Goal: Information Seeking & Learning: Learn about a topic

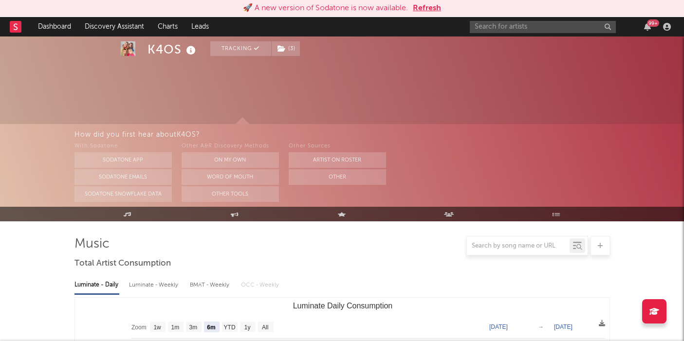
select select "6m"
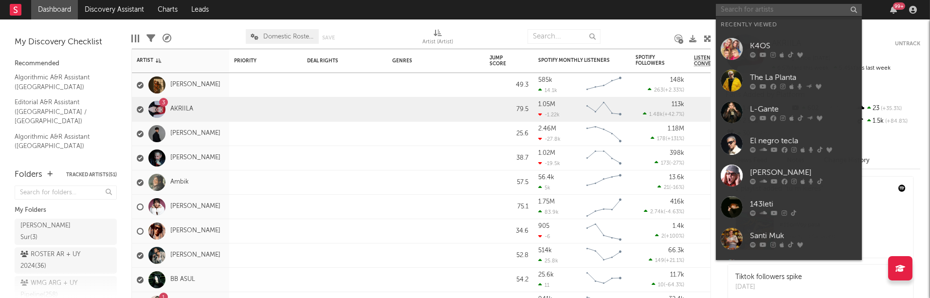
click at [745, 6] on input "text" at bounding box center [789, 10] width 146 height 12
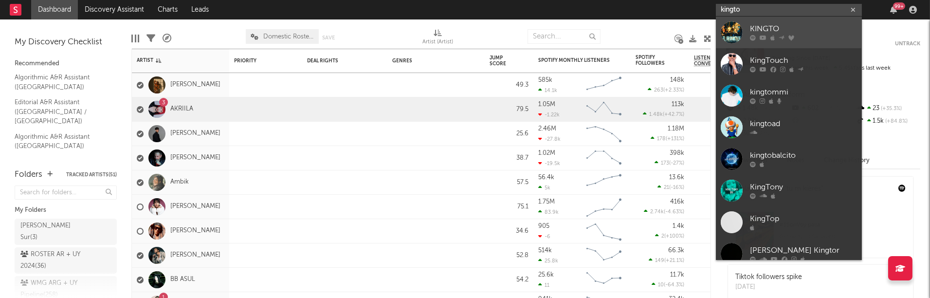
type input "kingto"
click at [807, 28] on div "KINGTO" at bounding box center [803, 29] width 107 height 12
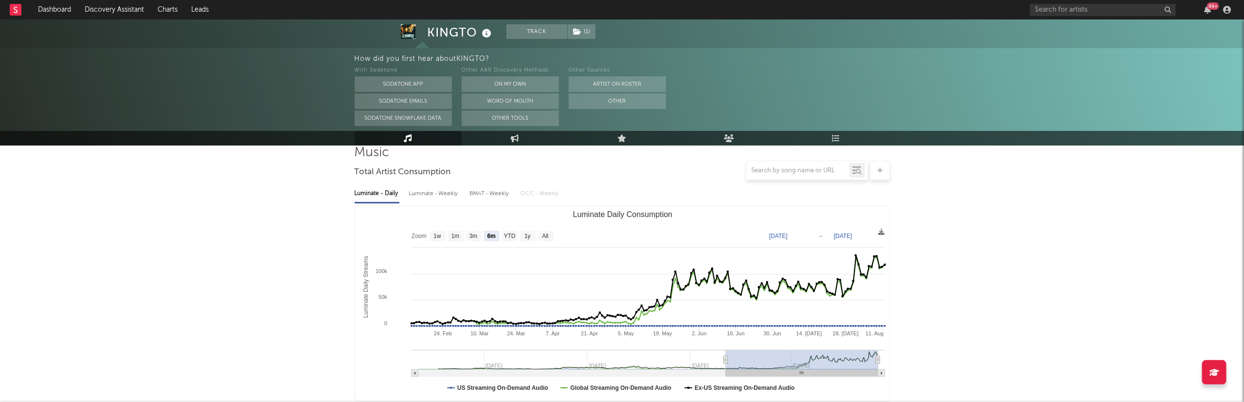
scroll to position [75, 0]
click at [530, 236] on text "1y" at bounding box center [527, 236] width 6 height 7
select select "1y"
type input "[DATE]"
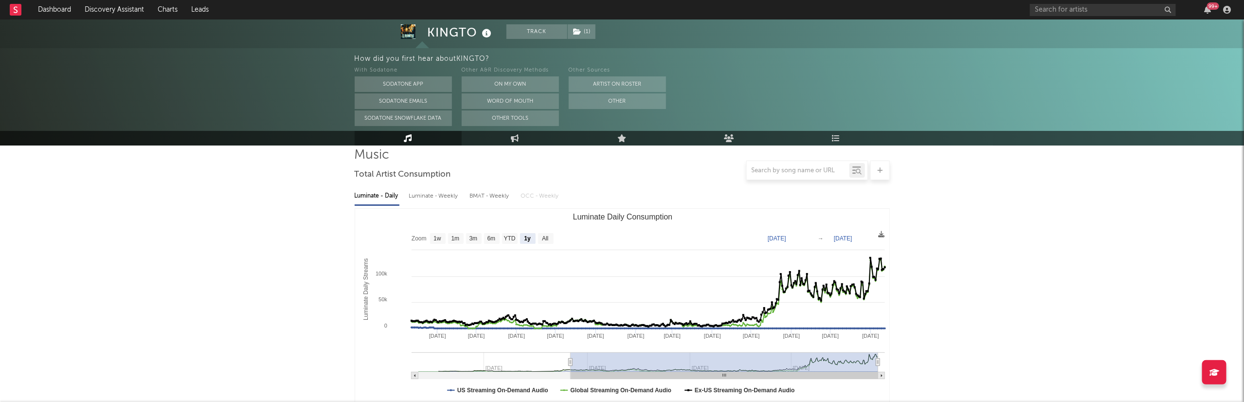
scroll to position [72, 0]
